Goal: Task Accomplishment & Management: Manage account settings

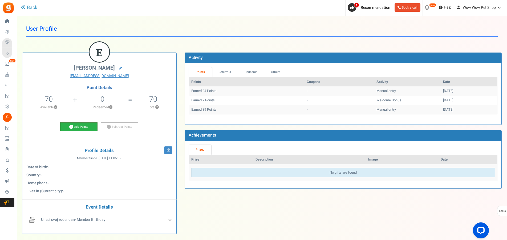
click at [83, 129] on link "Add Points" at bounding box center [78, 126] width 37 height 9
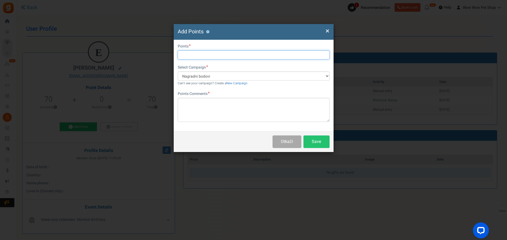
click at [200, 54] on input "text" at bounding box center [254, 54] width 152 height 9
type input "20"
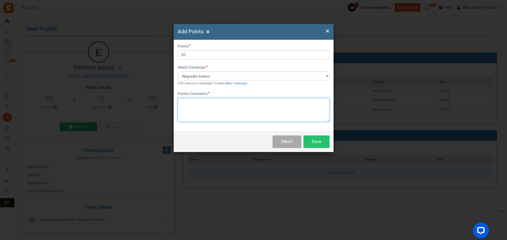
click at [210, 109] on textarea at bounding box center [254, 110] width 152 height 24
paste textarea "1301"
type textarea "Račun br. 1301"
click at [318, 137] on button "Save" at bounding box center [317, 141] width 26 height 13
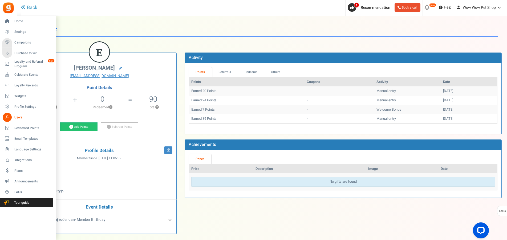
click at [13, 117] on link "Users" at bounding box center [27, 117] width 51 height 9
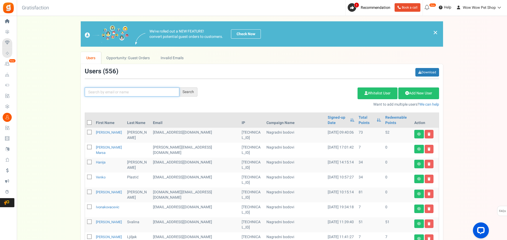
click at [103, 91] on input "text" at bounding box center [132, 91] width 95 height 9
type input "tanja"
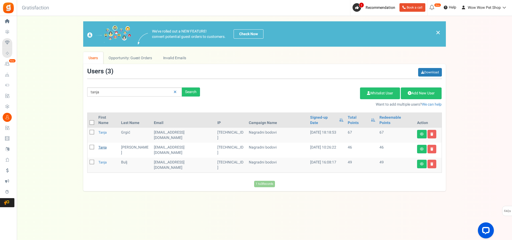
click at [101, 145] on link "Tanja" at bounding box center [102, 147] width 8 height 5
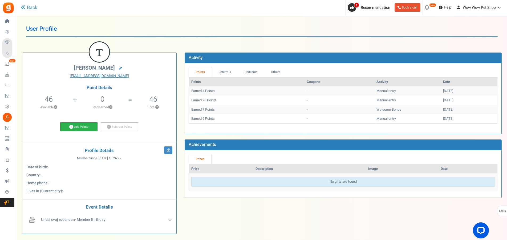
click at [85, 128] on link "Add Points" at bounding box center [78, 126] width 37 height 9
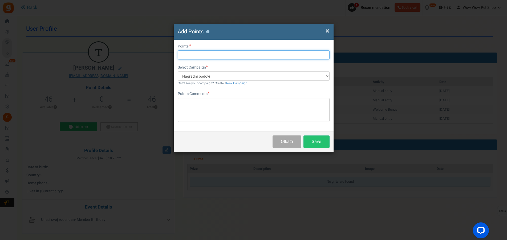
click at [201, 56] on input "text" at bounding box center [254, 54] width 152 height 9
type input "51"
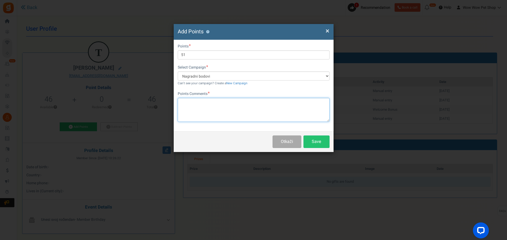
click at [254, 110] on textarea at bounding box center [254, 110] width 152 height 24
paste textarea "1301"
type textarea "Račun br. 1302"
click at [323, 139] on button "Save" at bounding box center [317, 141] width 26 height 13
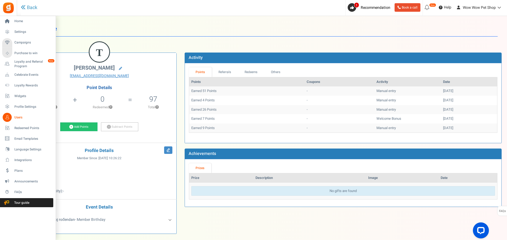
click at [11, 116] on icon at bounding box center [7, 117] width 9 height 9
